Goal: Task Accomplishment & Management: Manage account settings

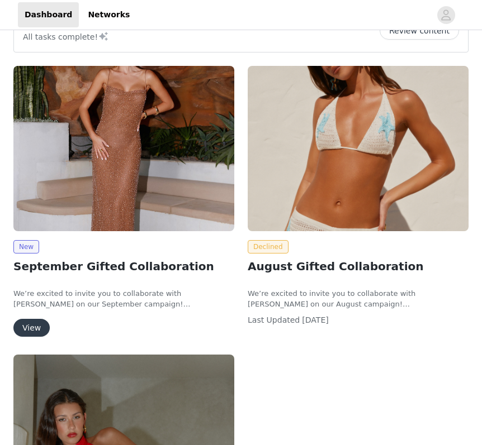
scroll to position [46, 0]
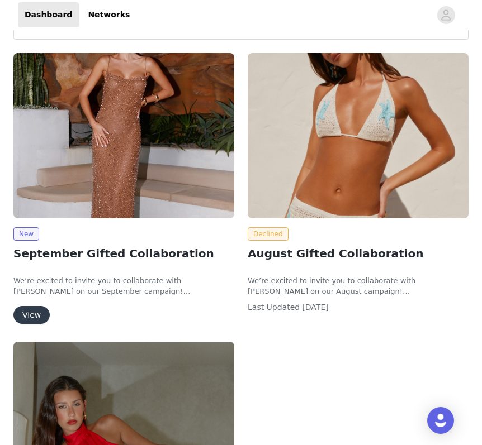
click at [164, 166] on img at bounding box center [123, 135] width 221 height 165
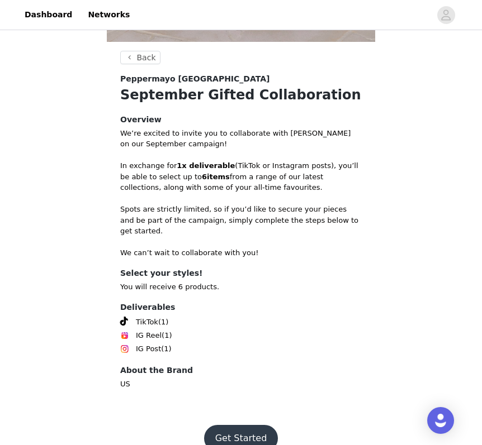
scroll to position [402, 0]
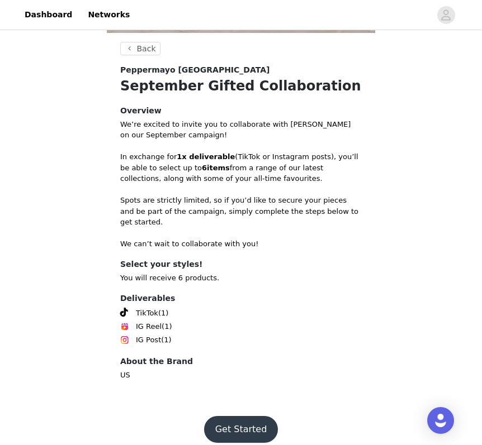
click at [233, 419] on button "Get Started" at bounding box center [241, 429] width 74 height 27
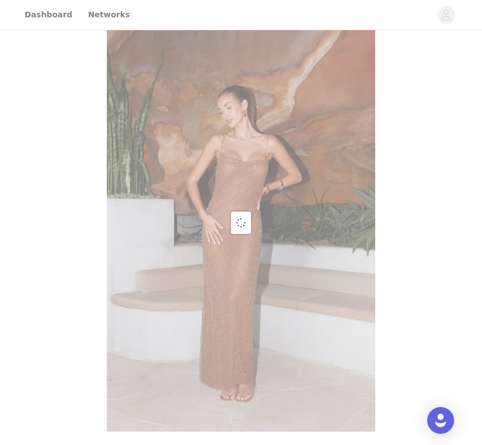
scroll to position [402, 0]
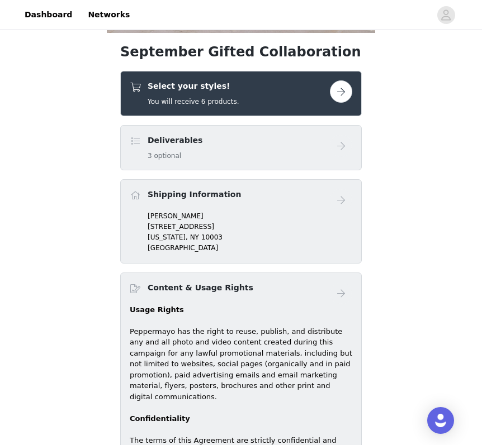
click at [342, 92] on button "button" at bounding box center [341, 91] width 22 height 22
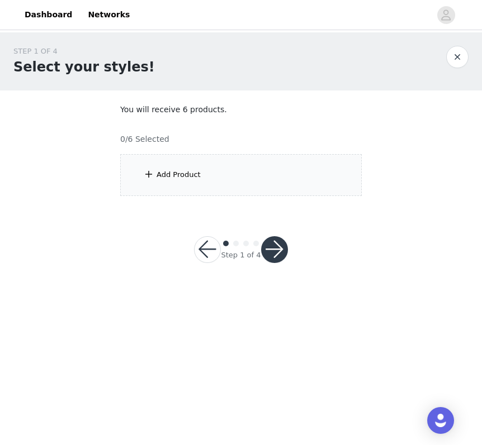
click at [260, 181] on div "Add Product" at bounding box center [240, 175] width 241 height 42
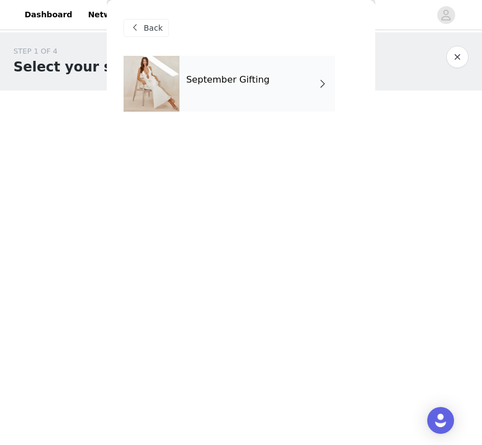
click at [276, 84] on div "September Gifting" at bounding box center [256, 84] width 155 height 56
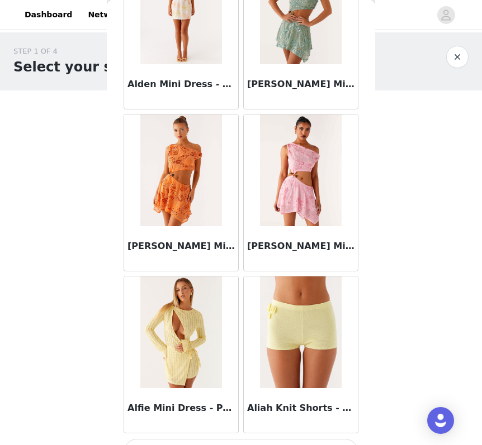
scroll to position [1265, 0]
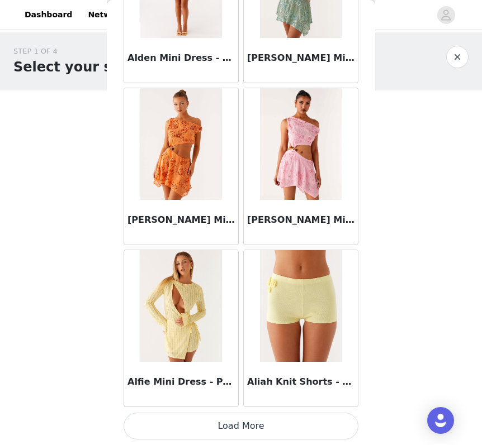
click at [247, 429] on button "Load More" at bounding box center [241, 426] width 235 height 27
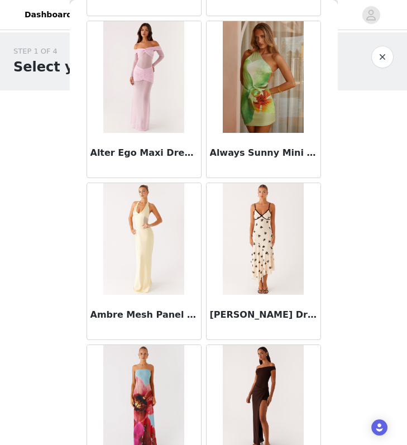
scroll to position [2886, 0]
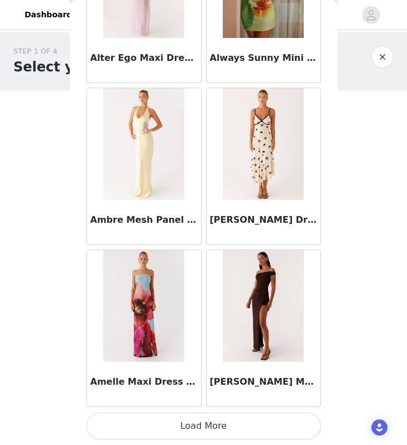
click at [231, 429] on button "Load More" at bounding box center [204, 426] width 235 height 27
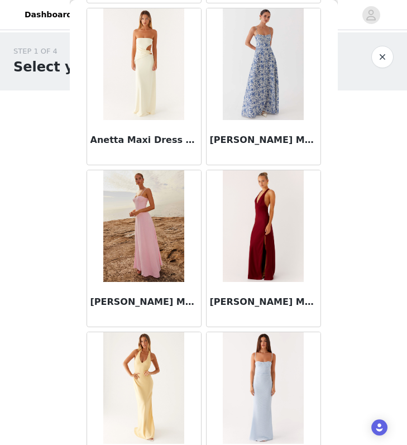
scroll to position [4507, 0]
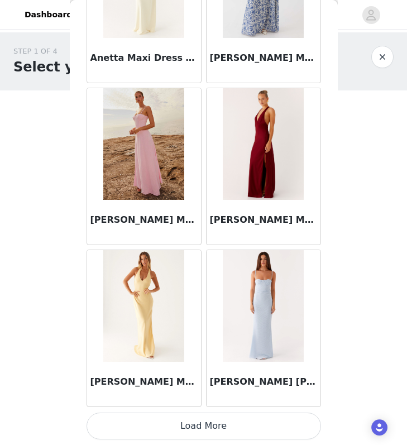
click at [249, 426] on button "Load More" at bounding box center [204, 426] width 235 height 27
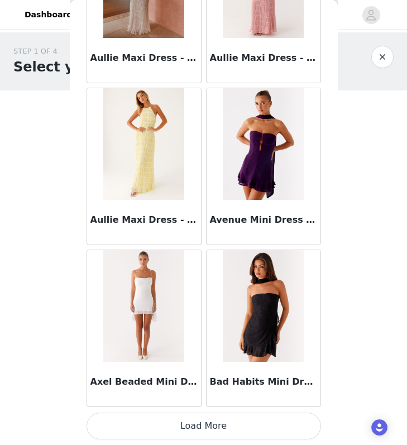
scroll to position [6127, 0]
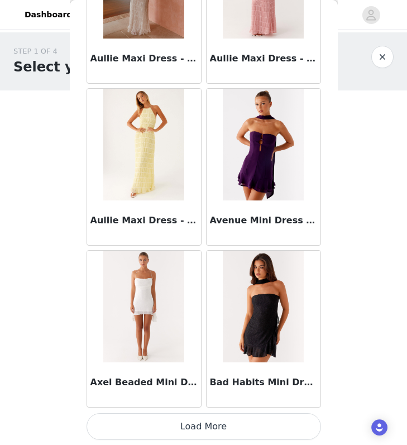
click at [250, 430] on button "Load More" at bounding box center [204, 427] width 235 height 27
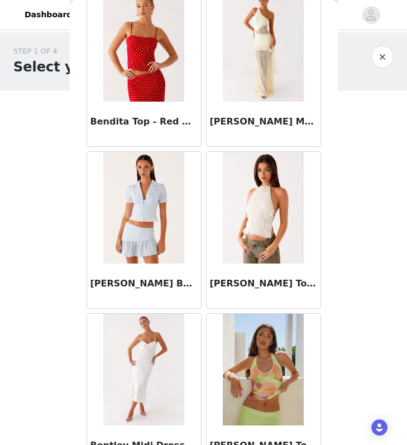
scroll to position [7748, 0]
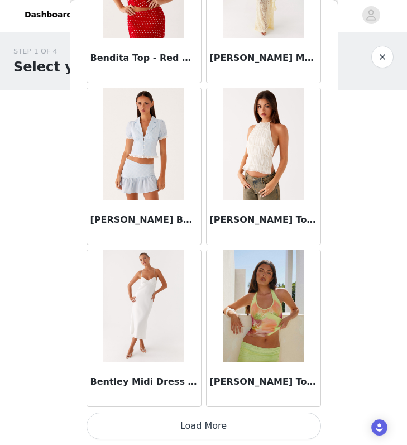
click at [244, 429] on button "Load More" at bounding box center [204, 426] width 235 height 27
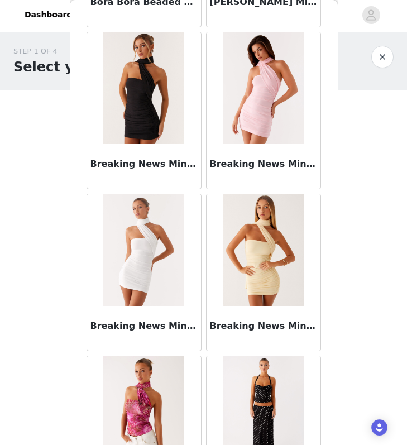
scroll to position [9369, 0]
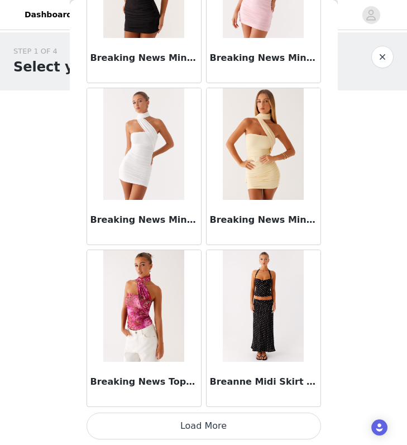
click at [244, 428] on button "Load More" at bounding box center [204, 426] width 235 height 27
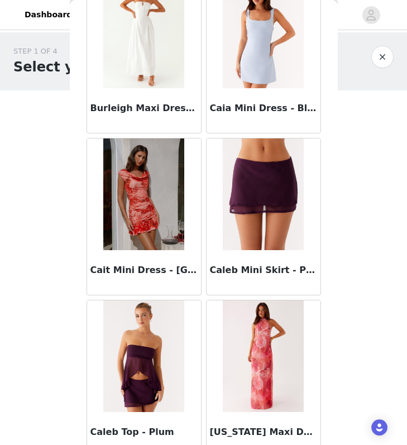
scroll to position [10990, 0]
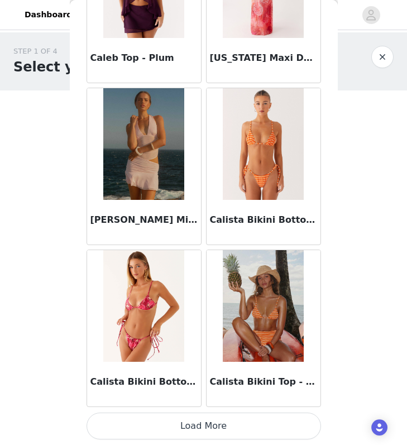
click at [264, 432] on button "Load More" at bounding box center [204, 426] width 235 height 27
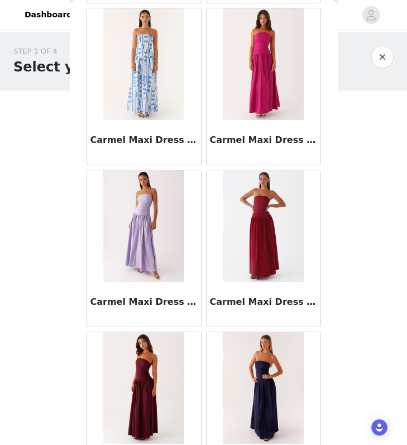
scroll to position [12611, 0]
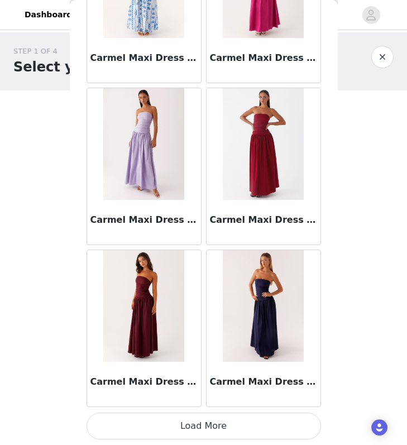
click at [225, 422] on button "Load More" at bounding box center [204, 426] width 235 height 27
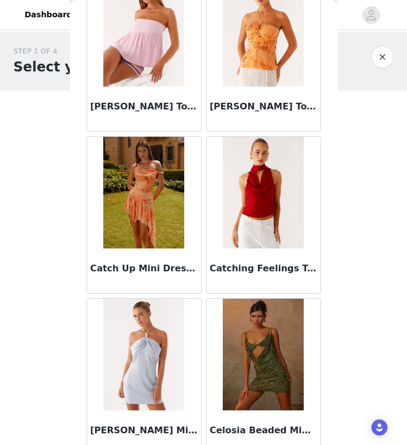
scroll to position [14232, 0]
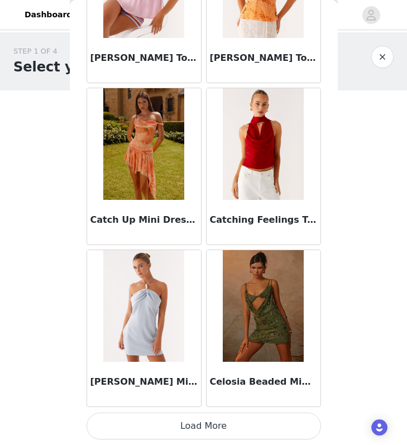
click at [225, 425] on button "Load More" at bounding box center [204, 426] width 235 height 27
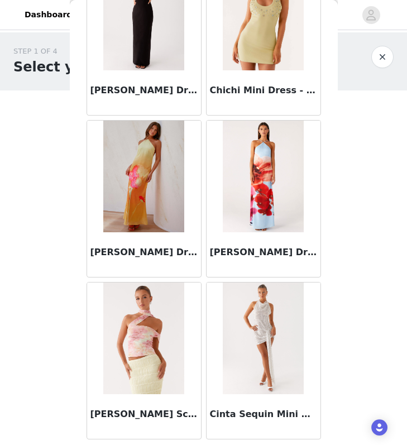
scroll to position [15853, 0]
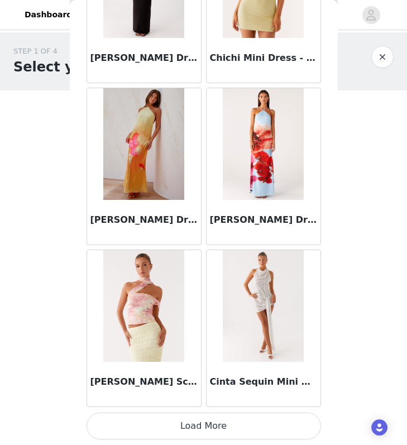
click at [267, 422] on button "Load More" at bounding box center [204, 426] width 235 height 27
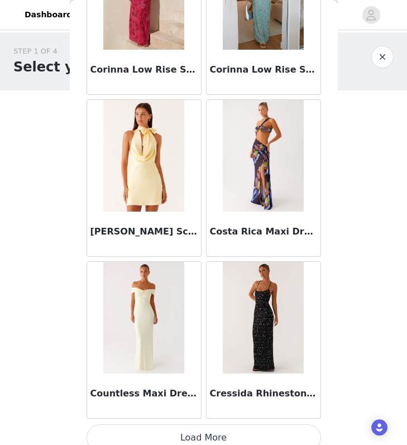
scroll to position [17474, 0]
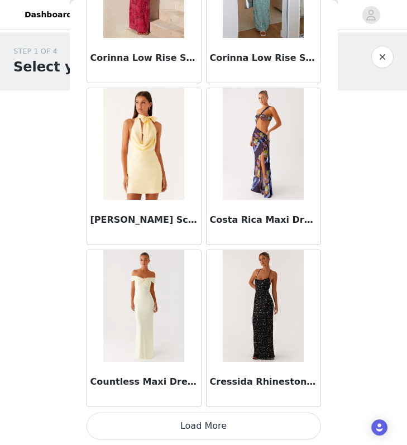
click at [243, 421] on button "Load More" at bounding box center [204, 426] width 235 height 27
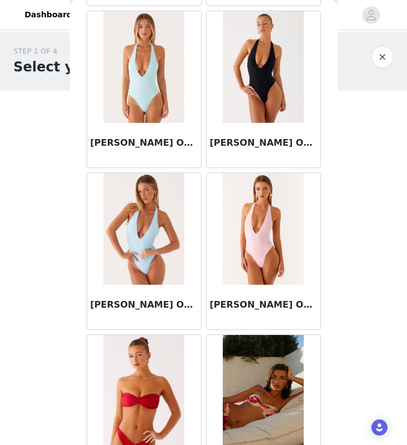
scroll to position [19095, 0]
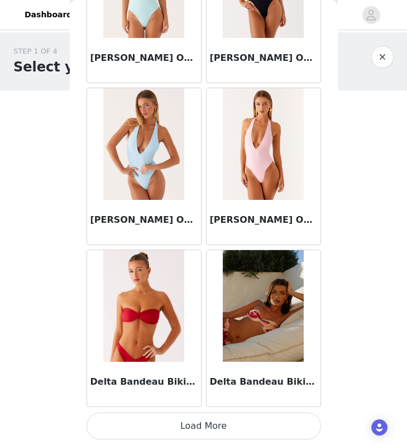
click at [230, 421] on button "Load More" at bounding box center [204, 426] width 235 height 27
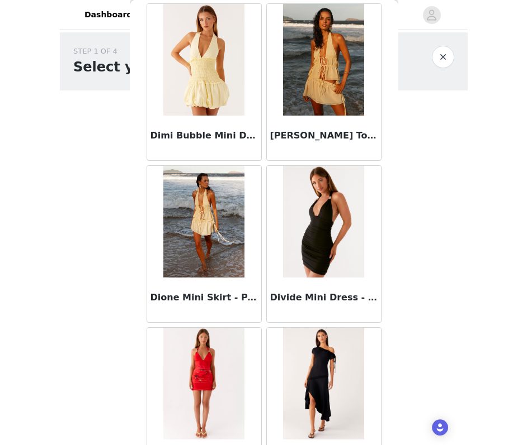
scroll to position [20716, 0]
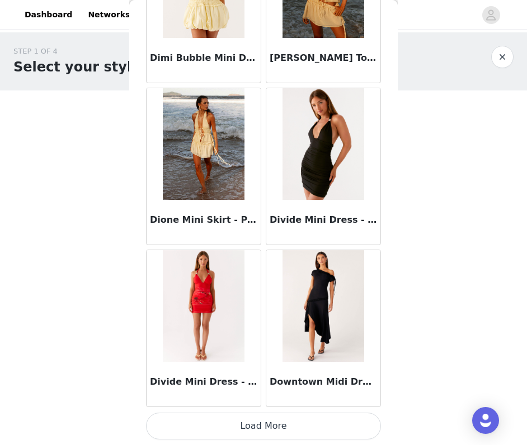
click at [296, 425] on button "Load More" at bounding box center [263, 426] width 235 height 27
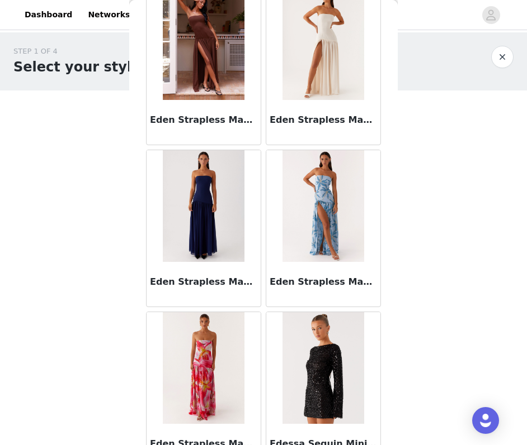
scroll to position [22336, 0]
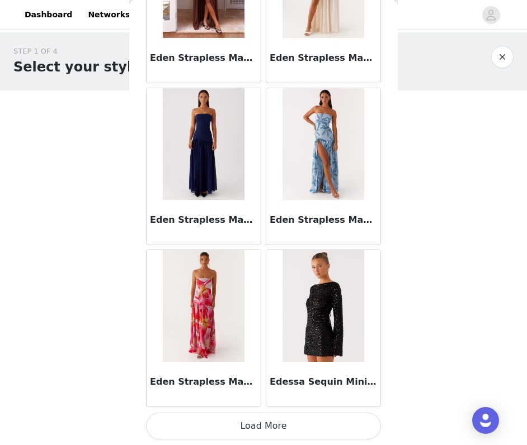
click at [305, 424] on button "Load More" at bounding box center [263, 426] width 235 height 27
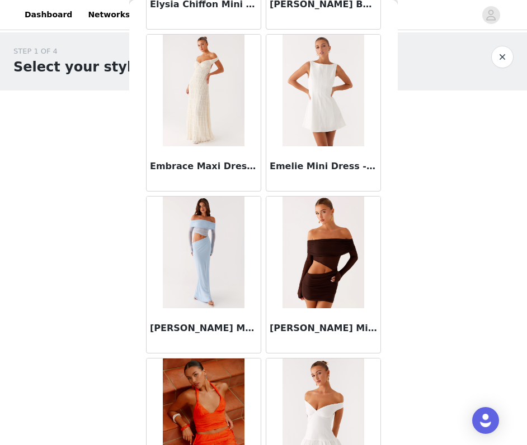
scroll to position [23957, 0]
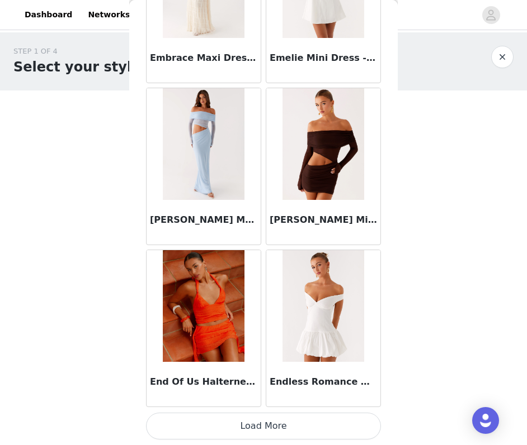
click at [329, 428] on button "Load More" at bounding box center [263, 426] width 235 height 27
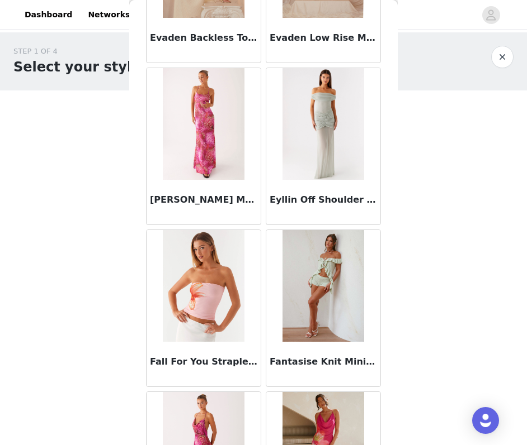
scroll to position [25578, 0]
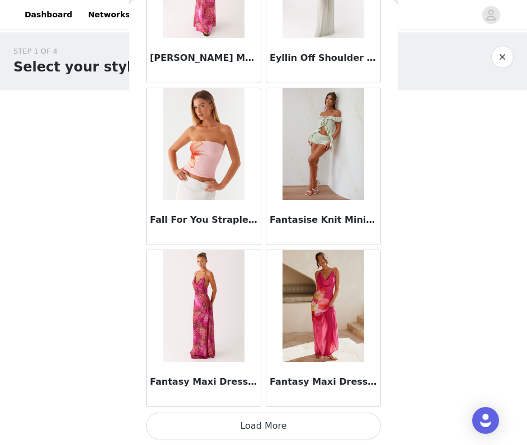
click at [302, 426] on button "Load More" at bounding box center [263, 426] width 235 height 27
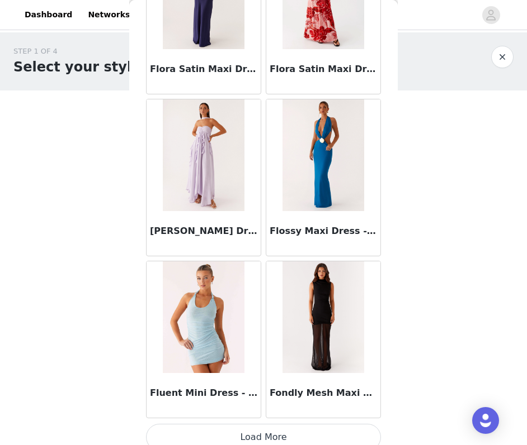
scroll to position [27199, 0]
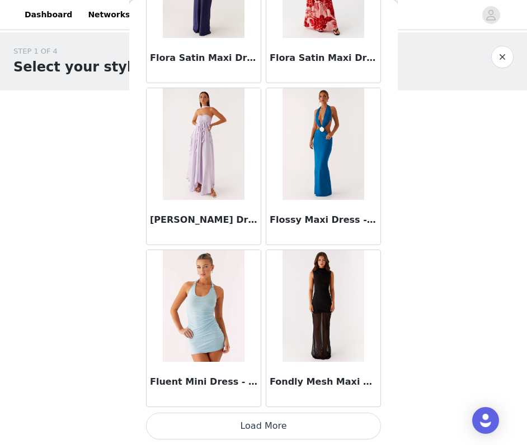
click at [319, 419] on button "Load More" at bounding box center [263, 426] width 235 height 27
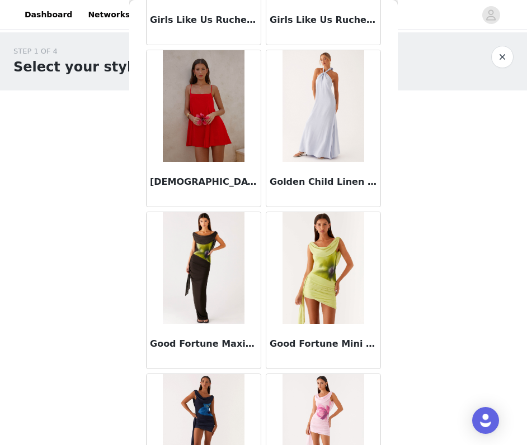
scroll to position [28820, 0]
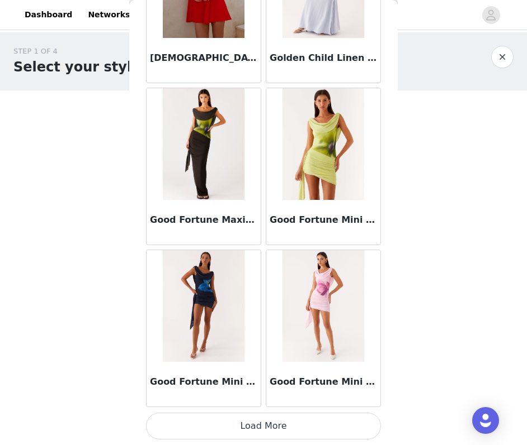
click at [306, 419] on button "Load More" at bounding box center [263, 426] width 235 height 27
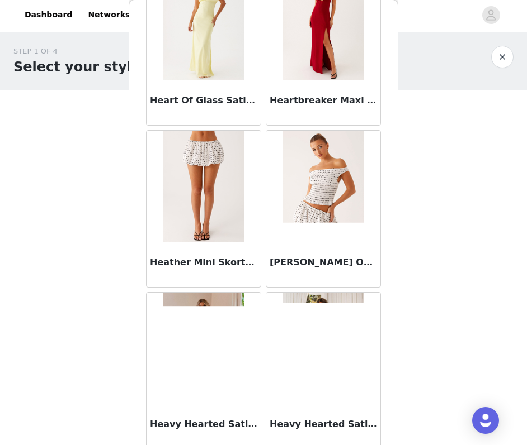
scroll to position [30441, 0]
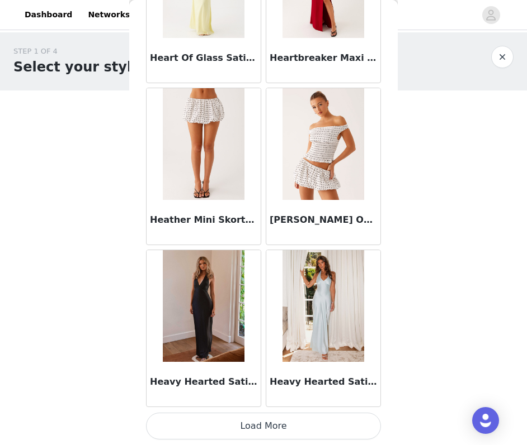
click at [298, 428] on button "Load More" at bounding box center [263, 426] width 235 height 27
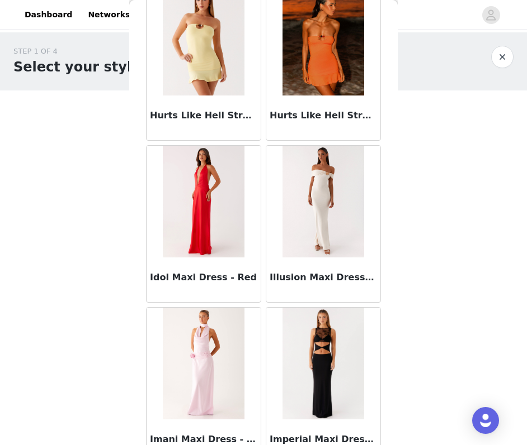
scroll to position [32062, 0]
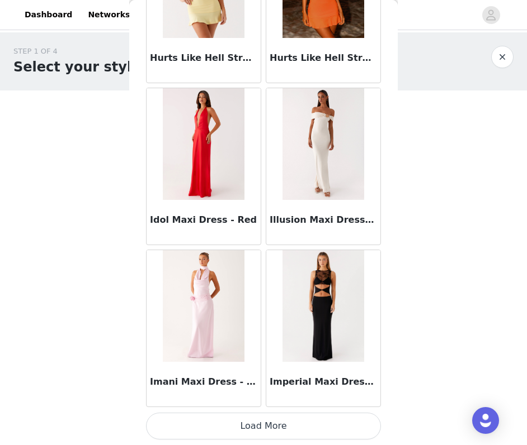
click at [317, 429] on button "Load More" at bounding box center [263, 426] width 235 height 27
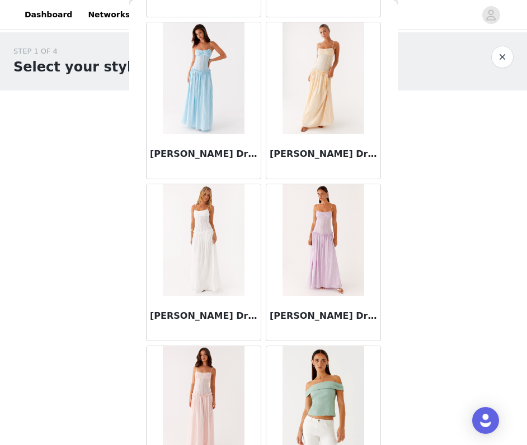
scroll to position [33683, 0]
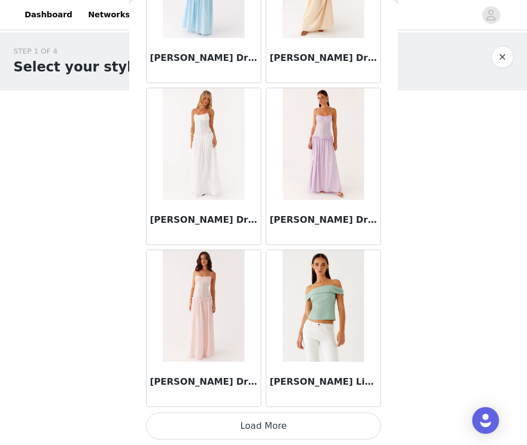
click at [302, 425] on button "Load More" at bounding box center [263, 426] width 235 height 27
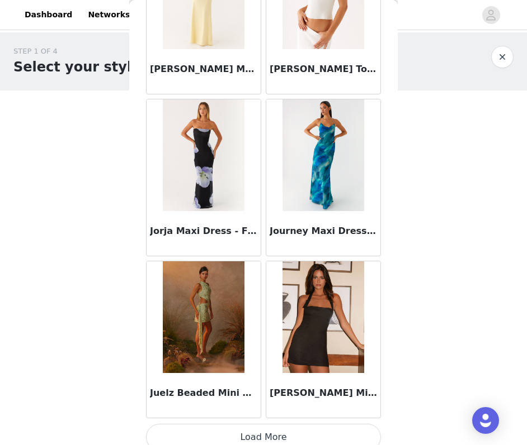
scroll to position [35304, 0]
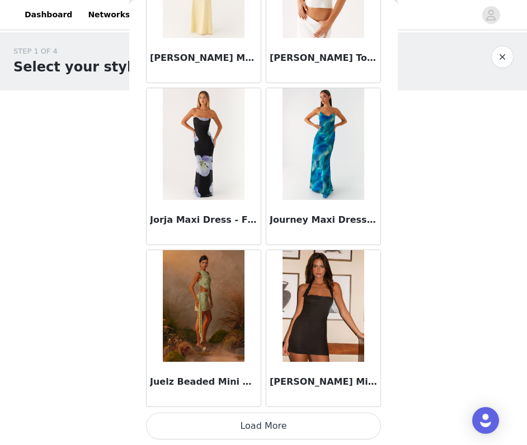
click at [295, 425] on button "Load More" at bounding box center [263, 426] width 235 height 27
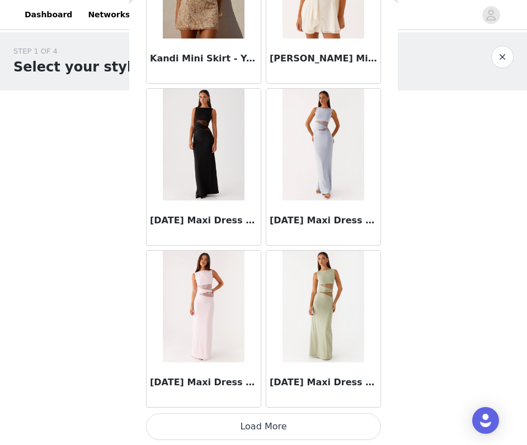
scroll to position [36925, 0]
click at [298, 423] on button "Load More" at bounding box center [263, 426] width 235 height 27
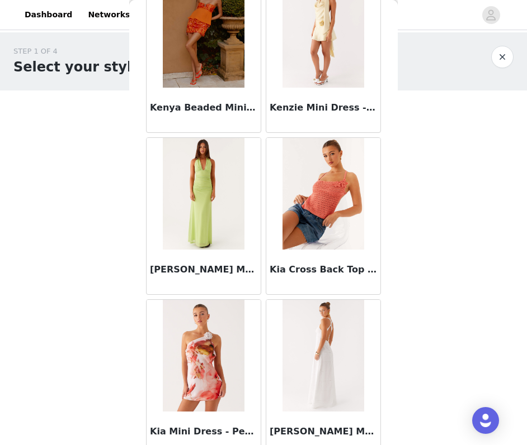
scroll to position [38545, 0]
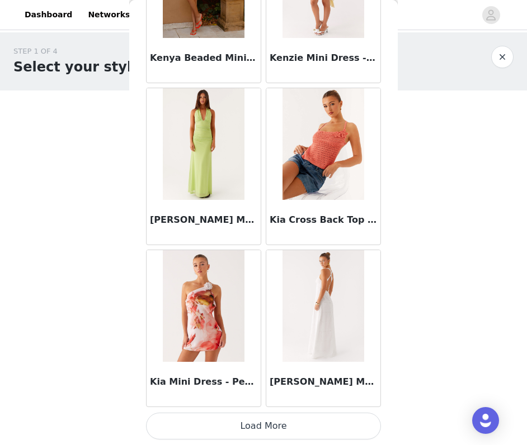
click at [305, 424] on button "Load More" at bounding box center [263, 426] width 235 height 27
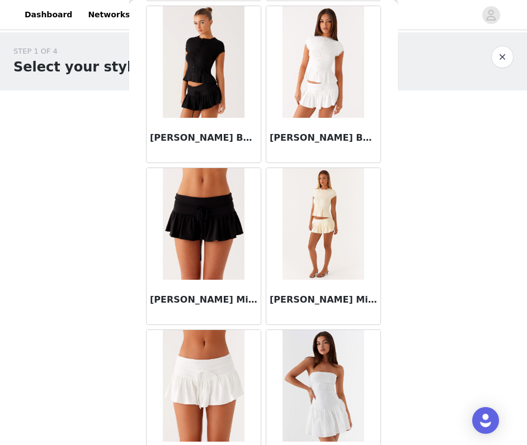
scroll to position [40166, 0]
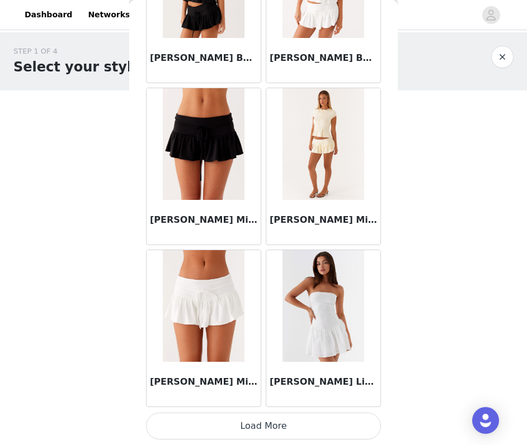
click at [292, 428] on button "Load More" at bounding box center [263, 426] width 235 height 27
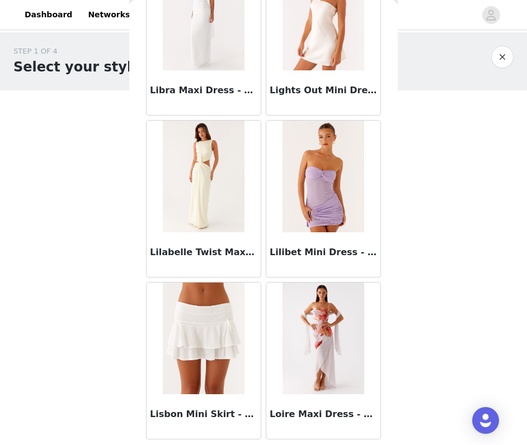
scroll to position [41787, 0]
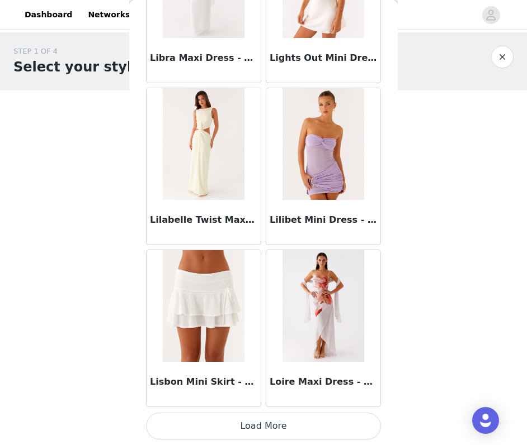
click at [326, 430] on button "Load More" at bounding box center [263, 426] width 235 height 27
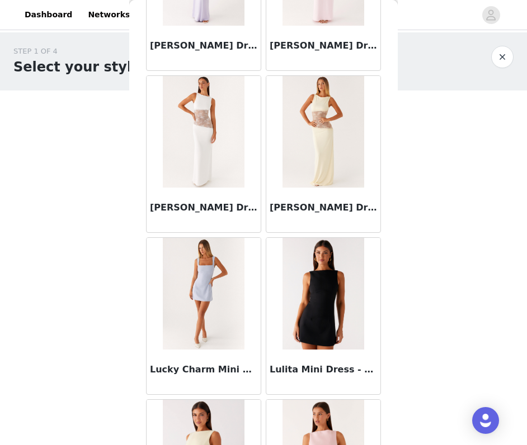
scroll to position [43408, 0]
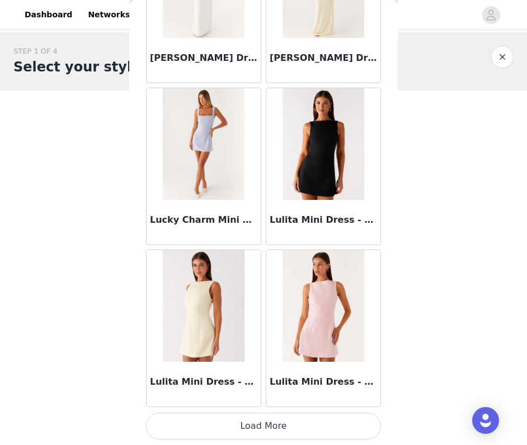
click at [301, 423] on button "Load More" at bounding box center [263, 426] width 235 height 27
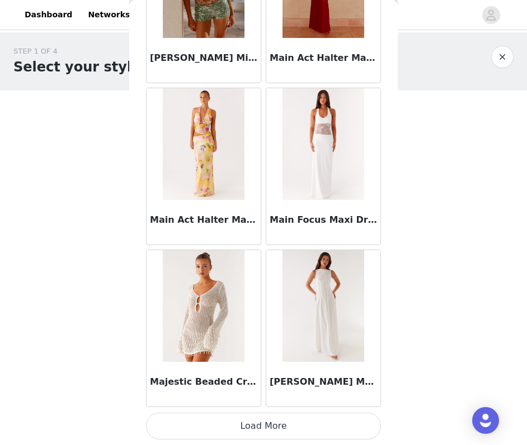
scroll to position [45028, 0]
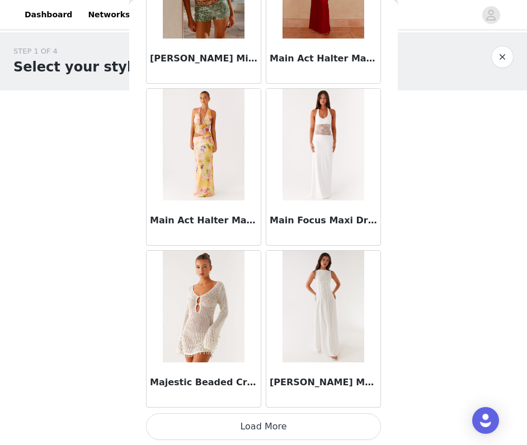
click at [306, 428] on button "Load More" at bounding box center [263, 427] width 235 height 27
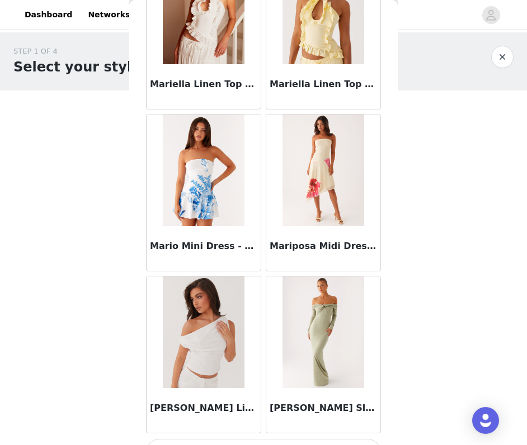
scroll to position [46650, 0]
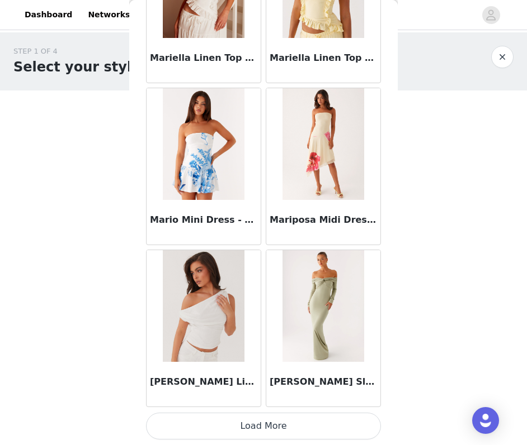
click at [309, 429] on button "Load More" at bounding box center [263, 426] width 235 height 27
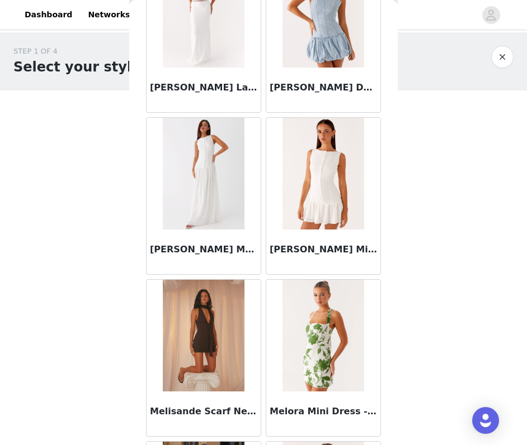
scroll to position [48271, 0]
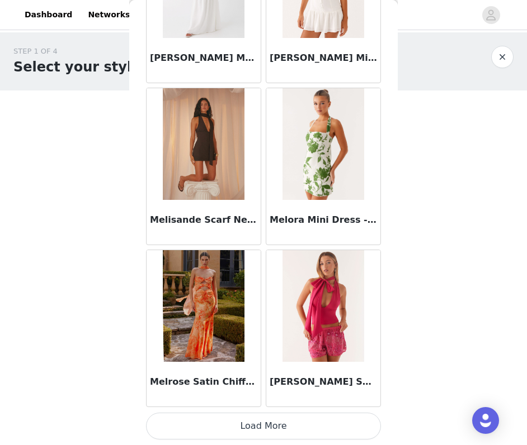
click at [326, 429] on button "Load More" at bounding box center [263, 426] width 235 height 27
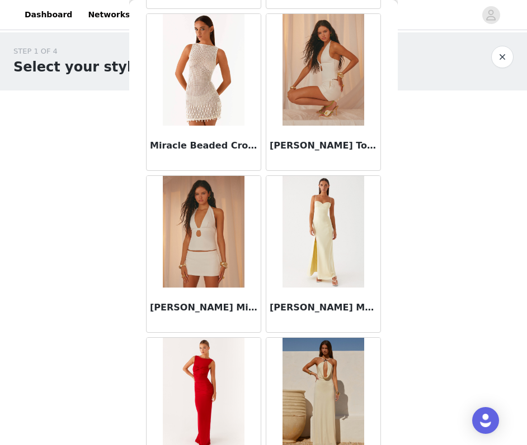
scroll to position [49892, 0]
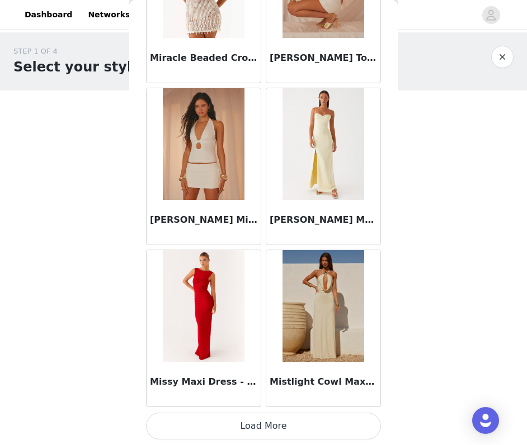
click at [311, 420] on button "Load More" at bounding box center [263, 426] width 235 height 27
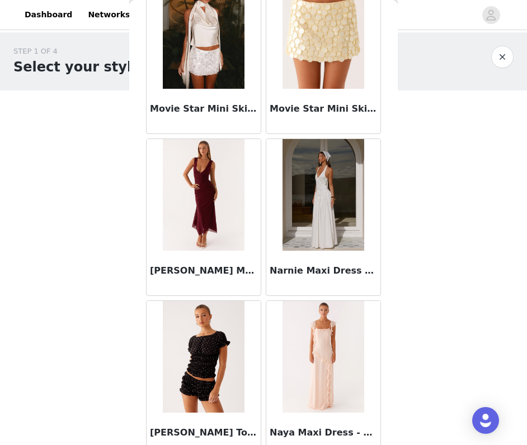
scroll to position [51513, 0]
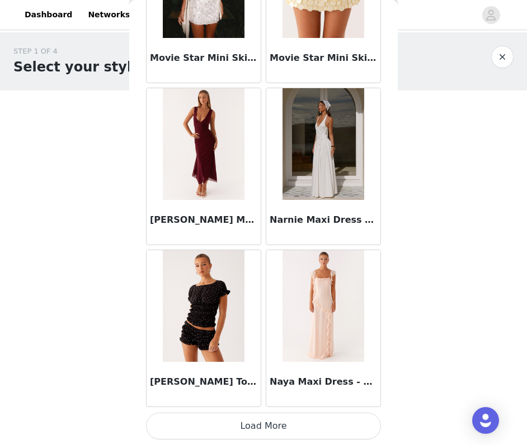
click at [290, 430] on button "Load More" at bounding box center [263, 426] width 235 height 27
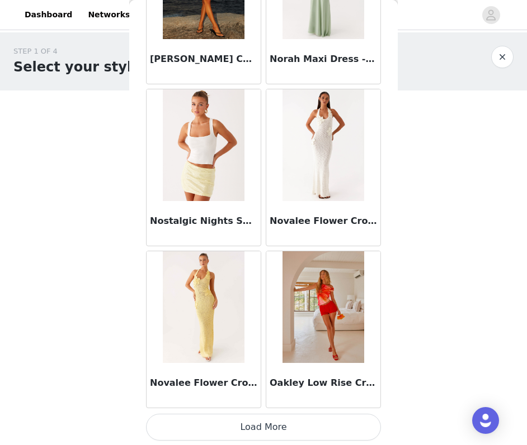
scroll to position [53133, 0]
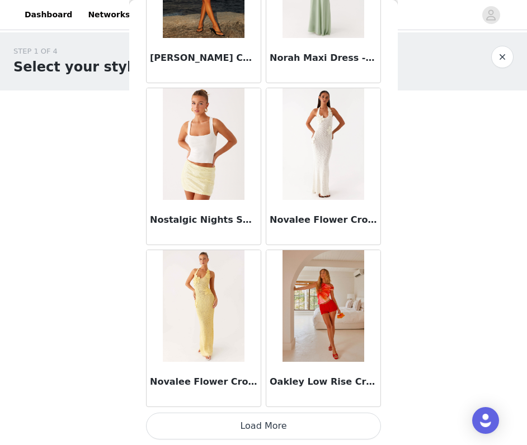
click at [280, 423] on button "Load More" at bounding box center [263, 426] width 235 height 27
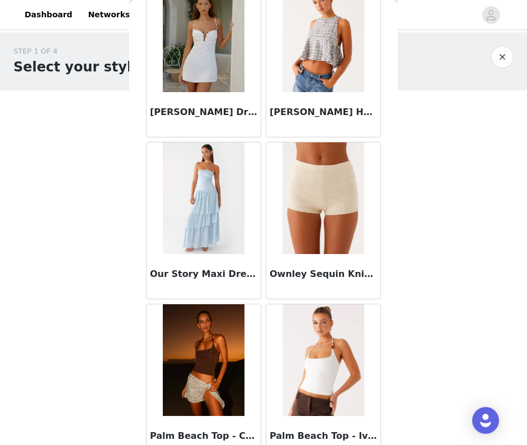
scroll to position [54754, 0]
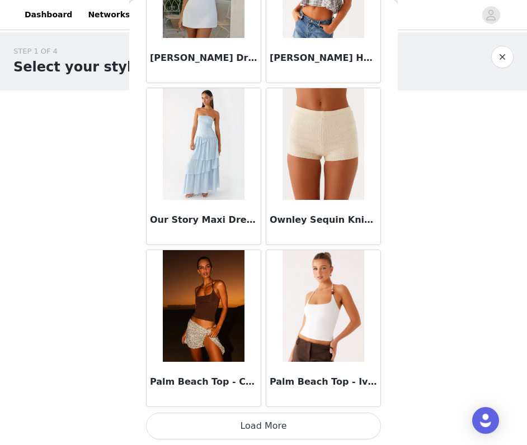
click at [293, 422] on button "Load More" at bounding box center [263, 426] width 235 height 27
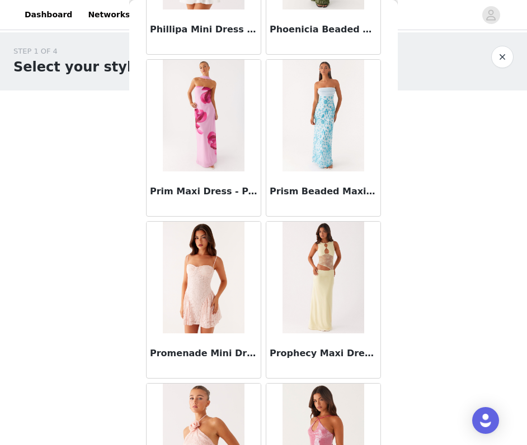
scroll to position [56375, 0]
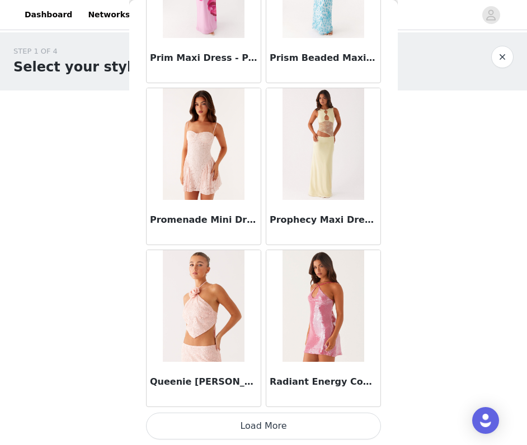
click at [323, 432] on button "Load More" at bounding box center [263, 426] width 235 height 27
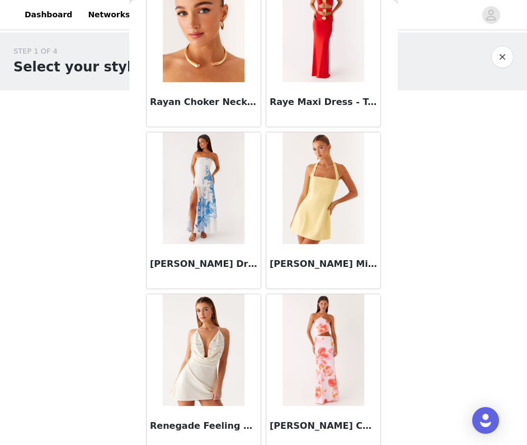
scroll to position [57996, 0]
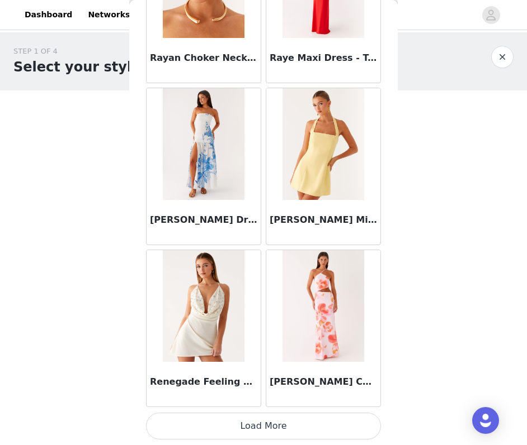
click at [291, 430] on button "Load More" at bounding box center [263, 426] width 235 height 27
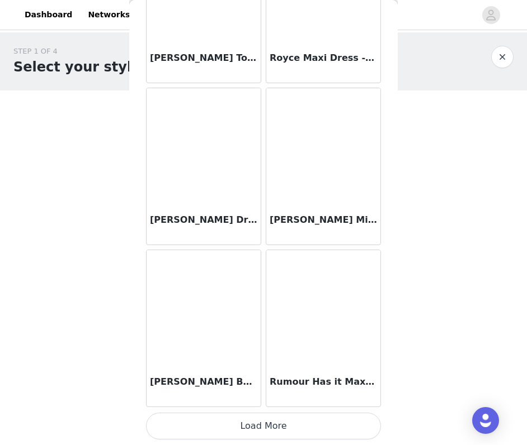
scroll to position [59615, 0]
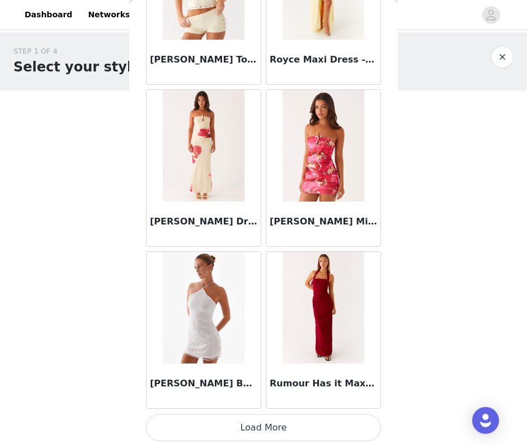
click at [303, 430] on button "Load More" at bounding box center [263, 428] width 235 height 27
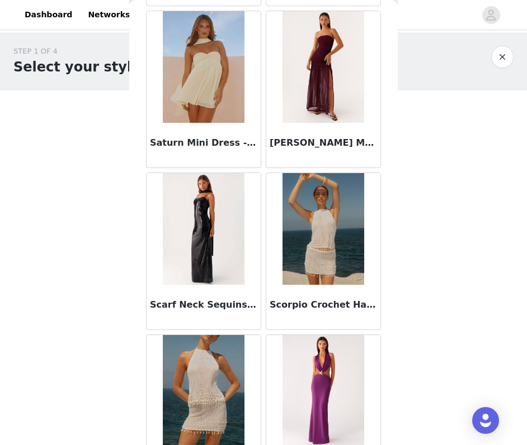
scroll to position [61238, 0]
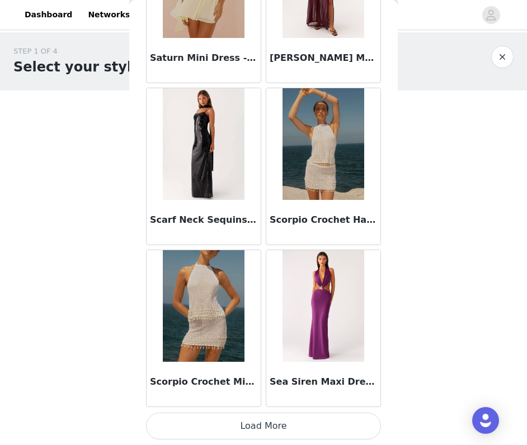
click at [317, 429] on button "Load More" at bounding box center [263, 426] width 235 height 27
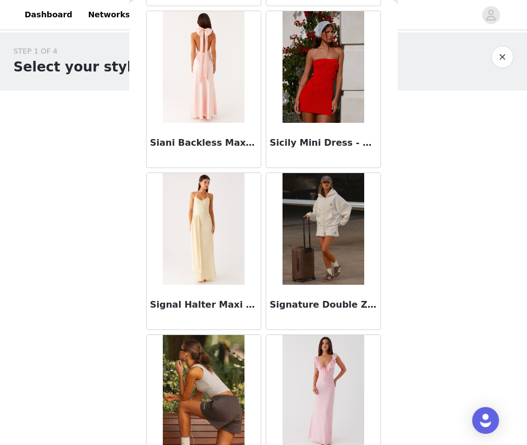
scroll to position [62859, 0]
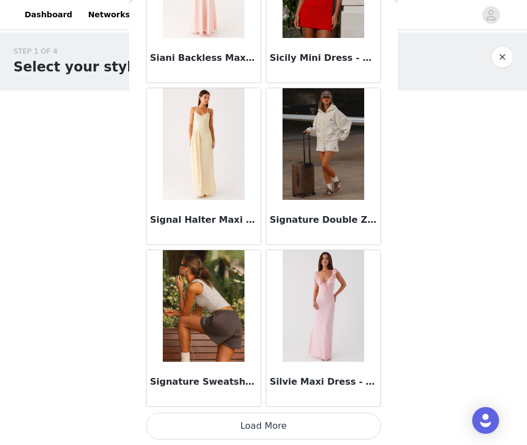
click at [331, 426] on button "Load More" at bounding box center [263, 426] width 235 height 27
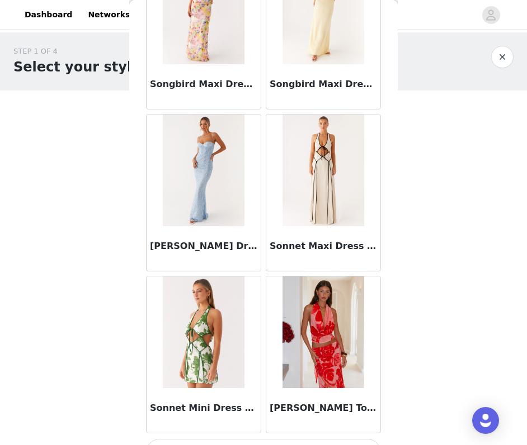
scroll to position [64480, 0]
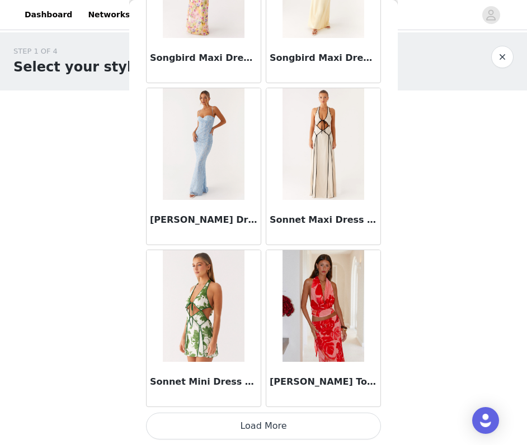
click at [325, 423] on button "Load More" at bounding box center [263, 426] width 235 height 27
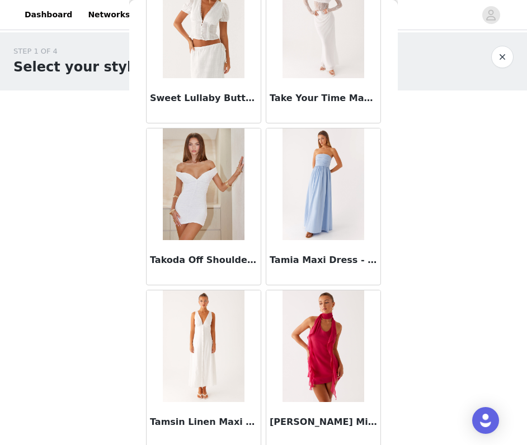
scroll to position [66101, 0]
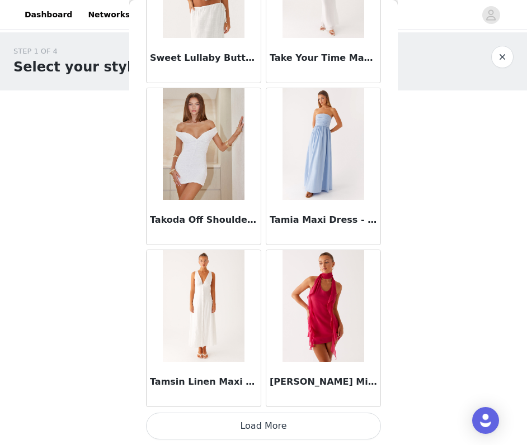
click at [313, 424] on button "Load More" at bounding box center [263, 426] width 235 height 27
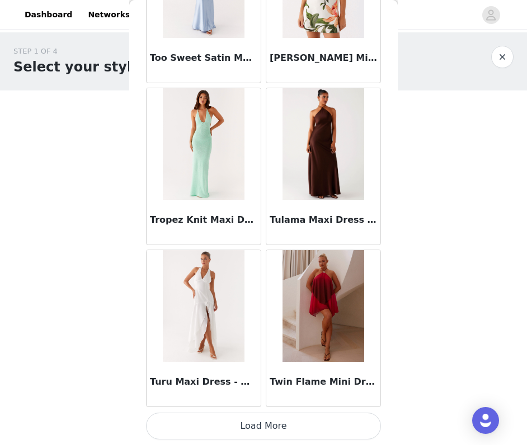
scroll to position [67721, 0]
click at [309, 425] on button "Load More" at bounding box center [263, 427] width 235 height 27
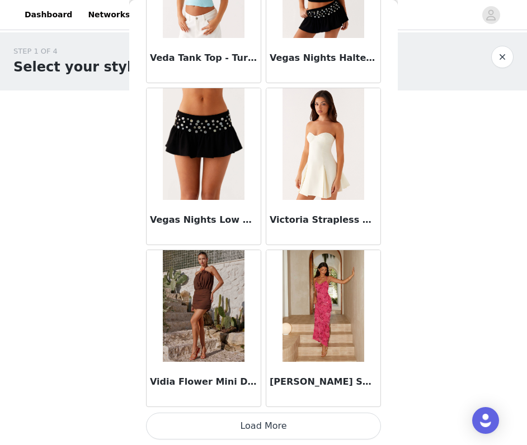
scroll to position [69342, 0]
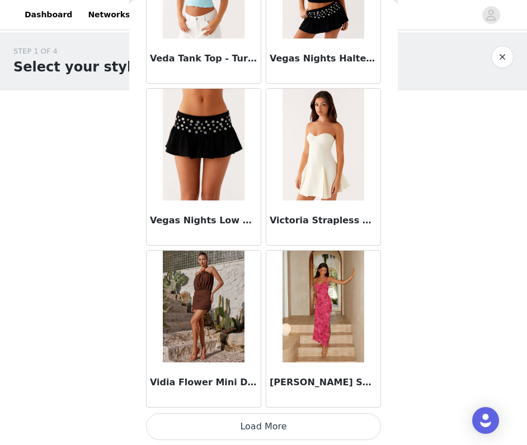
click at [248, 430] on button "Load More" at bounding box center [263, 427] width 235 height 27
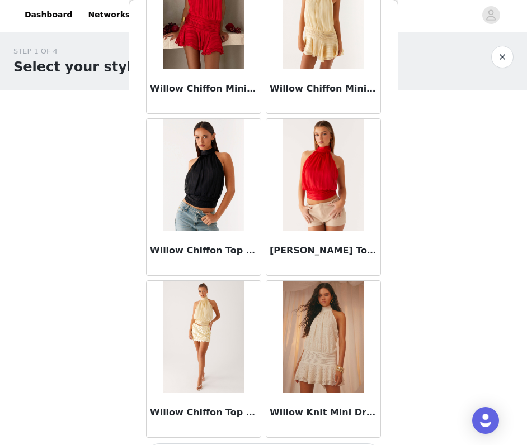
scroll to position [70963, 0]
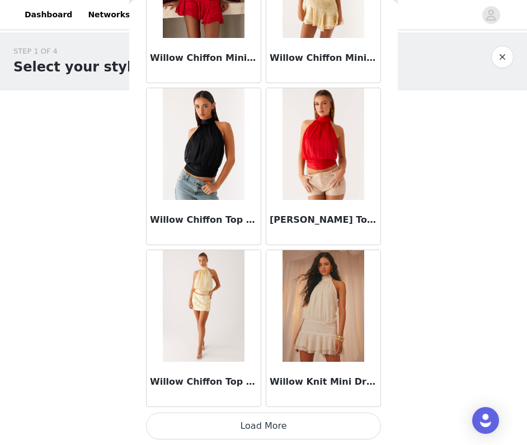
click at [297, 421] on button "Load More" at bounding box center [263, 426] width 235 height 27
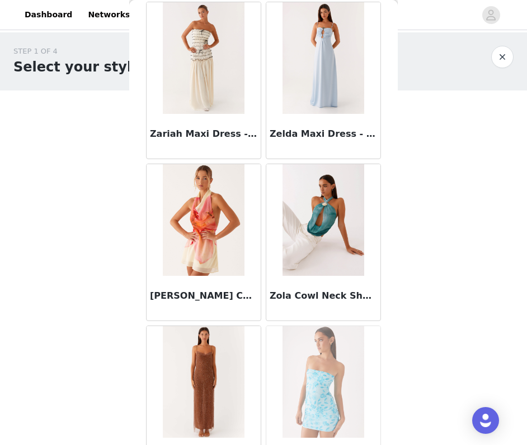
scroll to position [72584, 0]
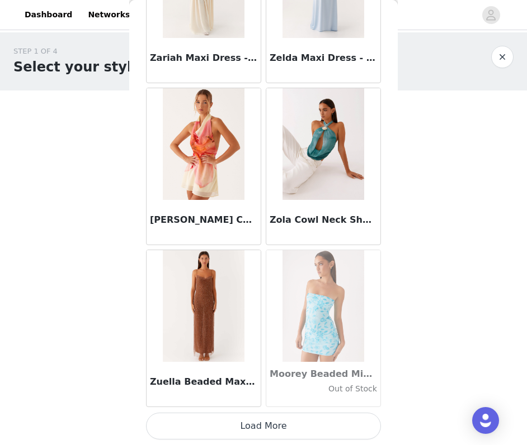
click at [273, 422] on button "Load More" at bounding box center [263, 426] width 235 height 27
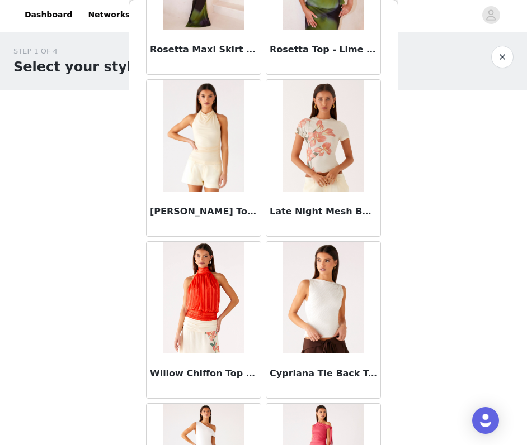
scroll to position [73404, 0]
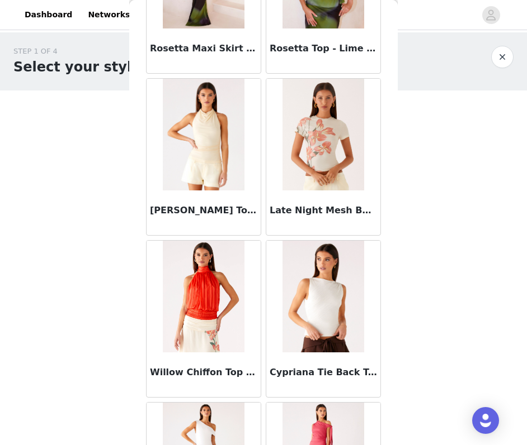
click at [315, 177] on img at bounding box center [322, 135] width 81 height 112
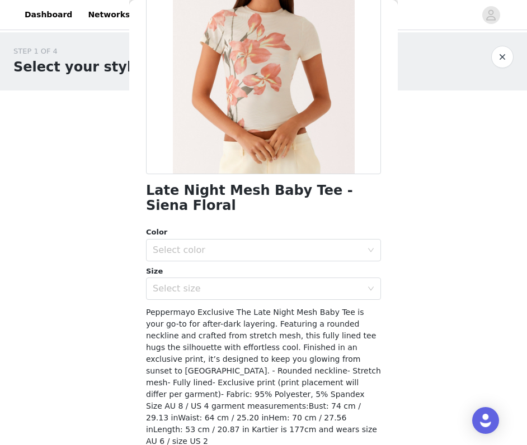
scroll to position [134, 0]
click at [237, 245] on div "Select color" at bounding box center [257, 249] width 209 height 11
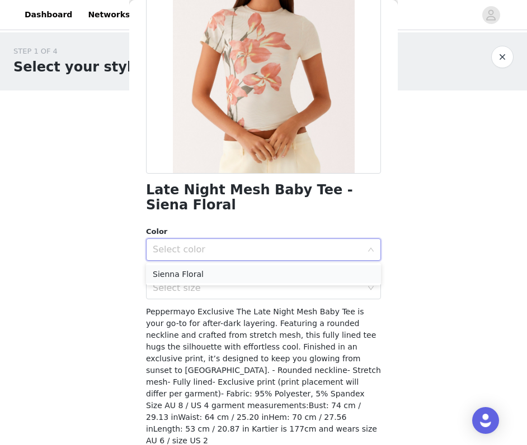
click at [218, 275] on li "Sienna Floral" at bounding box center [263, 274] width 235 height 18
click at [211, 296] on div "Select size" at bounding box center [260, 288] width 214 height 21
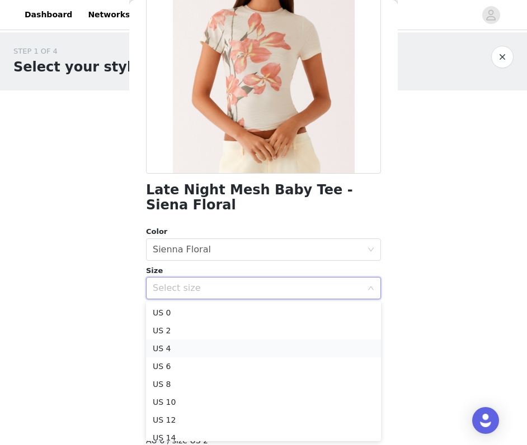
click at [182, 348] on li "US 4" at bounding box center [263, 349] width 235 height 18
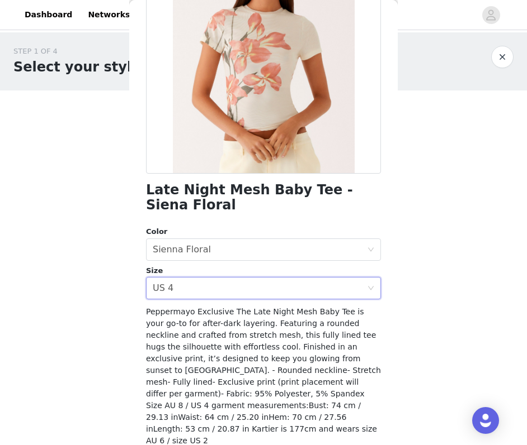
scroll to position [159, 0]
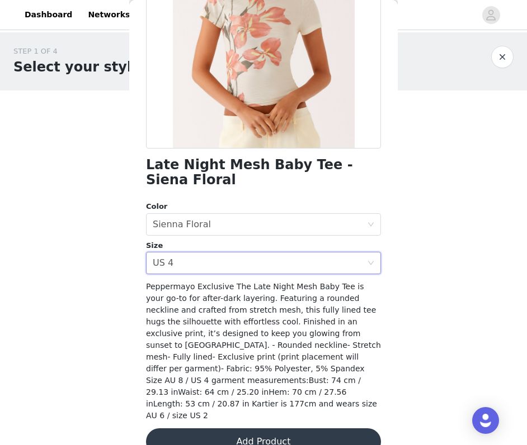
click at [210, 429] on button "Add Product" at bounding box center [263, 442] width 235 height 27
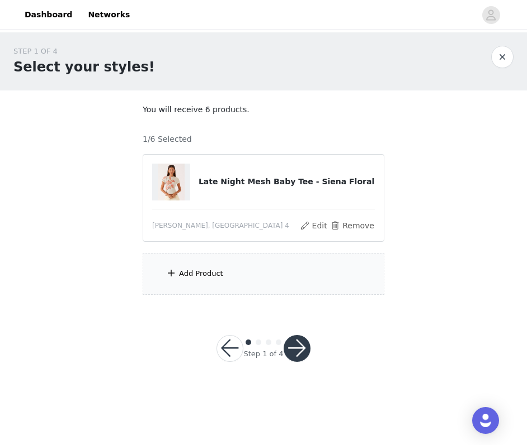
click at [217, 276] on div "Add Product" at bounding box center [201, 273] width 44 height 11
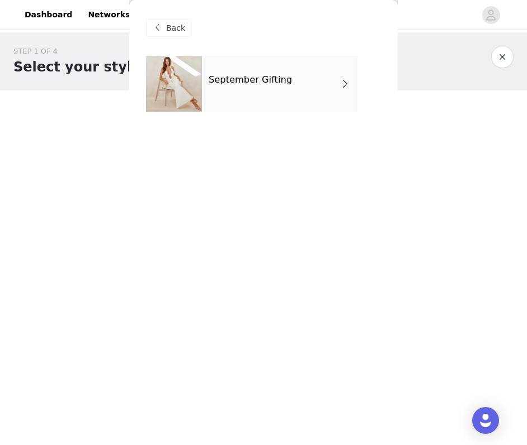
click at [316, 80] on div "September Gifting" at bounding box center [279, 84] width 155 height 56
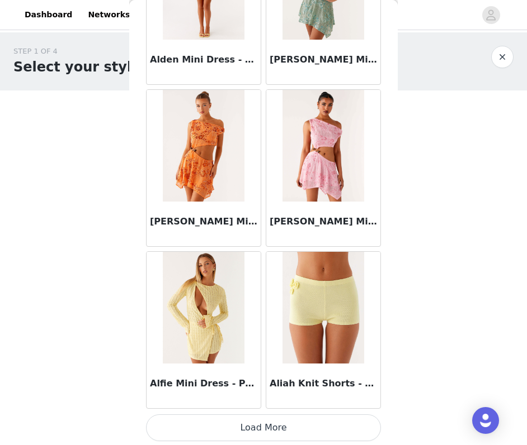
scroll to position [1265, 0]
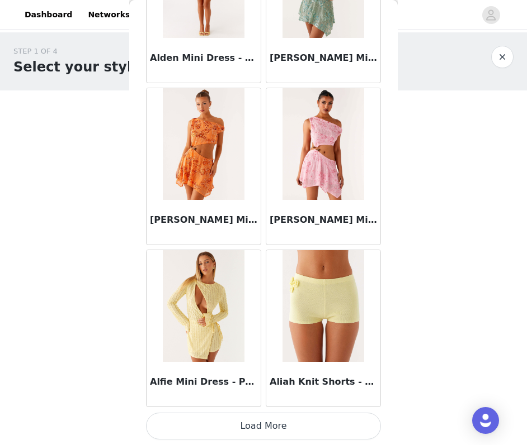
click at [258, 421] on button "Load More" at bounding box center [263, 426] width 235 height 27
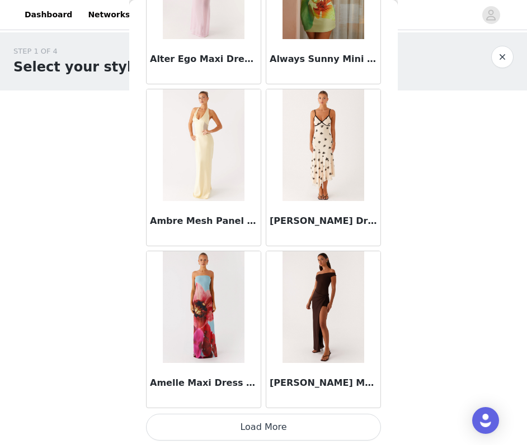
scroll to position [2886, 0]
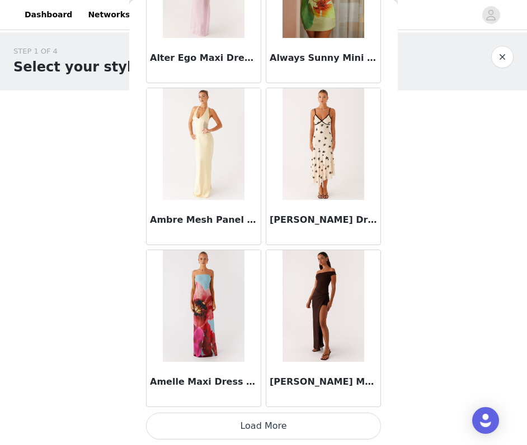
click at [266, 423] on button "Load More" at bounding box center [263, 426] width 235 height 27
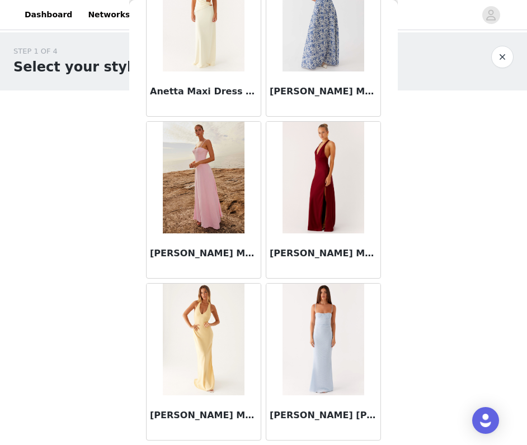
scroll to position [4507, 0]
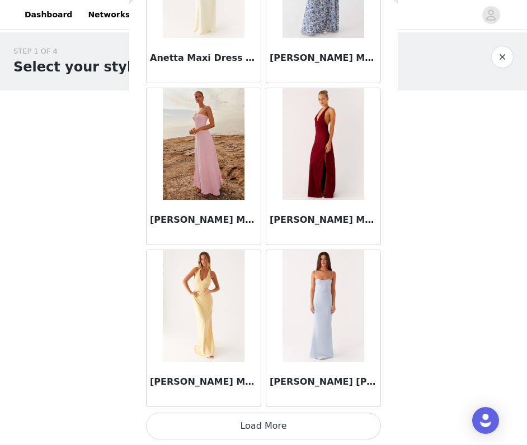
click at [267, 424] on button "Load More" at bounding box center [263, 426] width 235 height 27
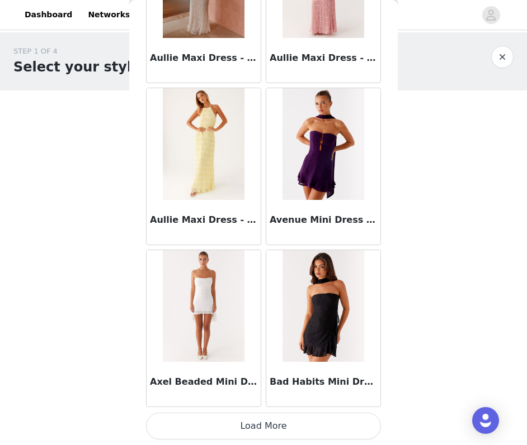
scroll to position [6127, 0]
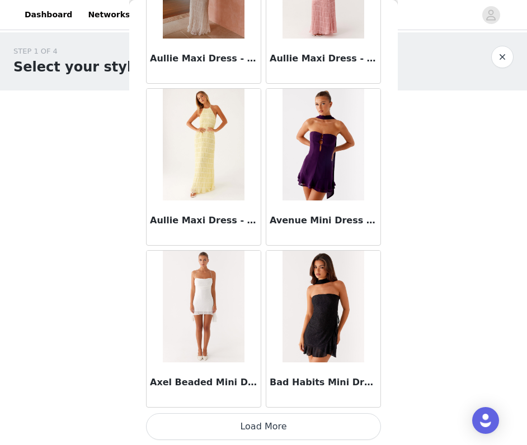
click at [207, 430] on button "Load More" at bounding box center [263, 427] width 235 height 27
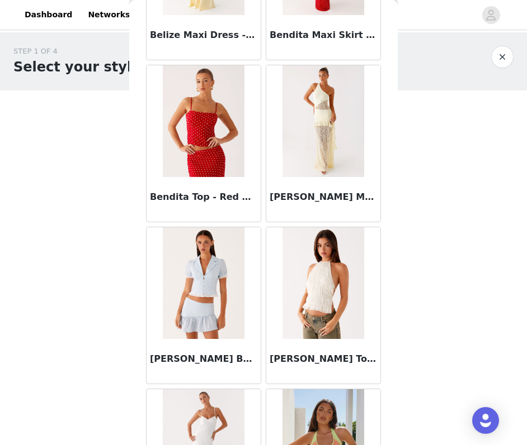
scroll to position [7748, 0]
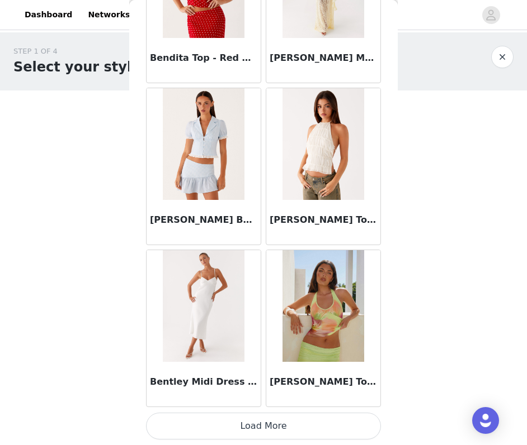
click at [272, 419] on button "Load More" at bounding box center [263, 426] width 235 height 27
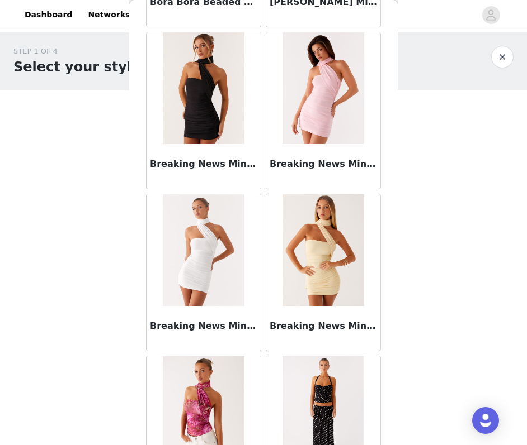
scroll to position [9369, 0]
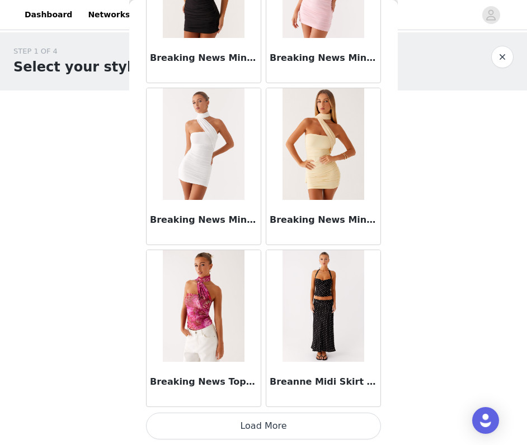
click at [293, 427] on button "Load More" at bounding box center [263, 426] width 235 height 27
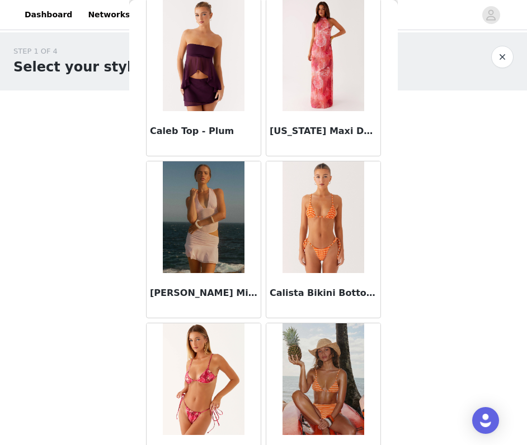
scroll to position [10990, 0]
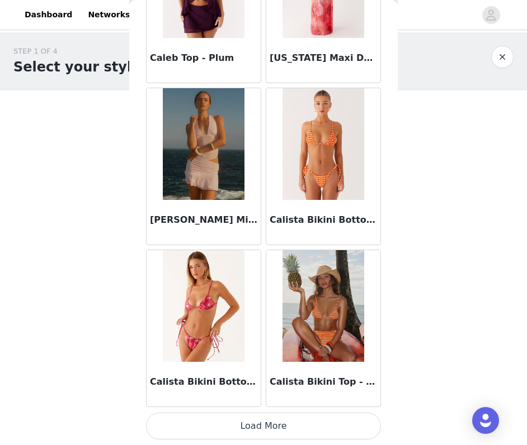
click at [283, 427] on button "Load More" at bounding box center [263, 426] width 235 height 27
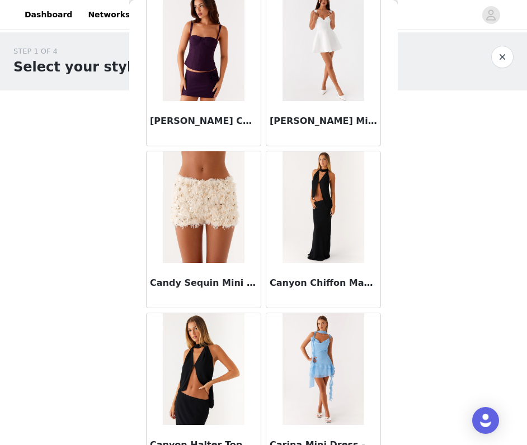
scroll to position [11574, 0]
